Goal: Transaction & Acquisition: Subscribe to service/newsletter

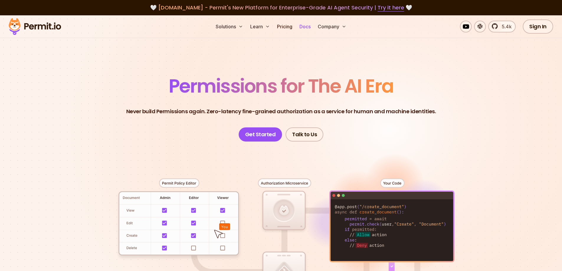
click at [309, 27] on link "Docs" at bounding box center [305, 27] width 16 height 12
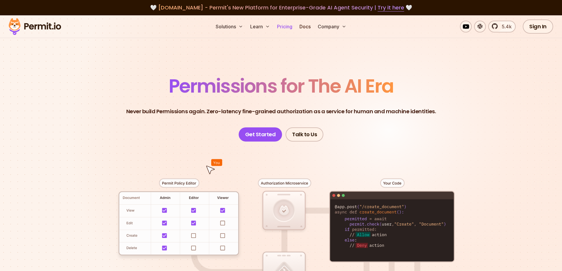
click at [289, 28] on link "Pricing" at bounding box center [285, 27] width 20 height 12
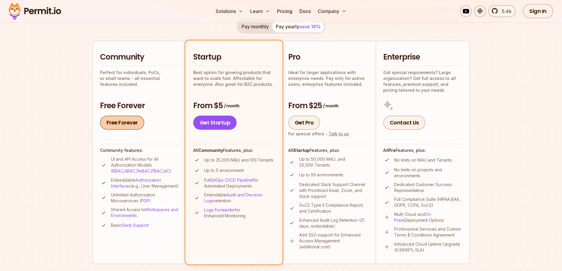
scroll to position [118, 0]
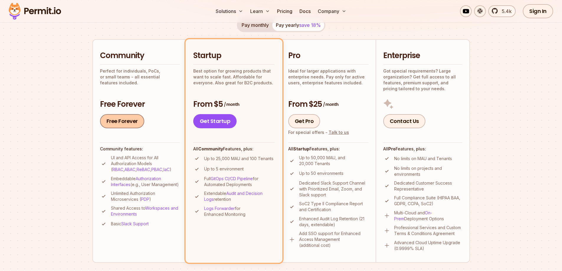
click at [127, 122] on link "Free Forever" at bounding box center [122, 121] width 44 height 14
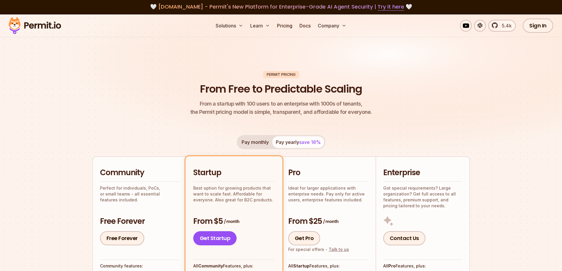
scroll to position [0, 0]
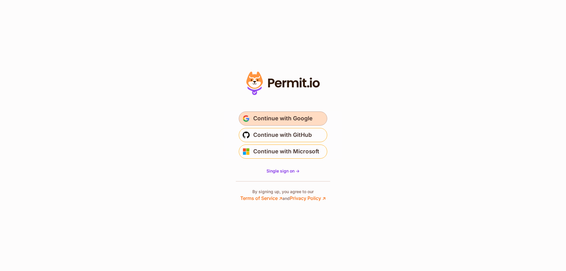
click at [285, 119] on span "Continue with Google" at bounding box center [282, 118] width 59 height 9
